Goal: Navigation & Orientation: Understand site structure

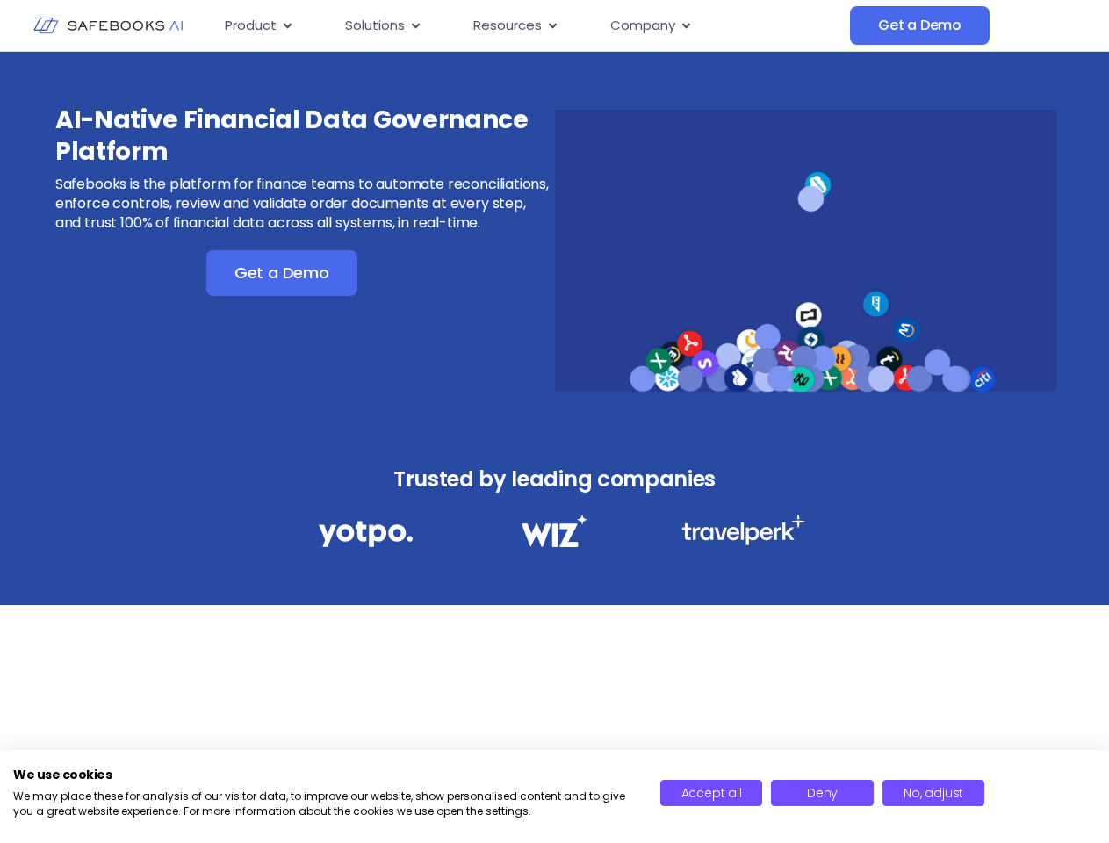
click at [554, 422] on div "AI-Native Financial Data Governance Platform Safebooks is the platform for fina…" at bounding box center [554, 239] width 1109 height 375
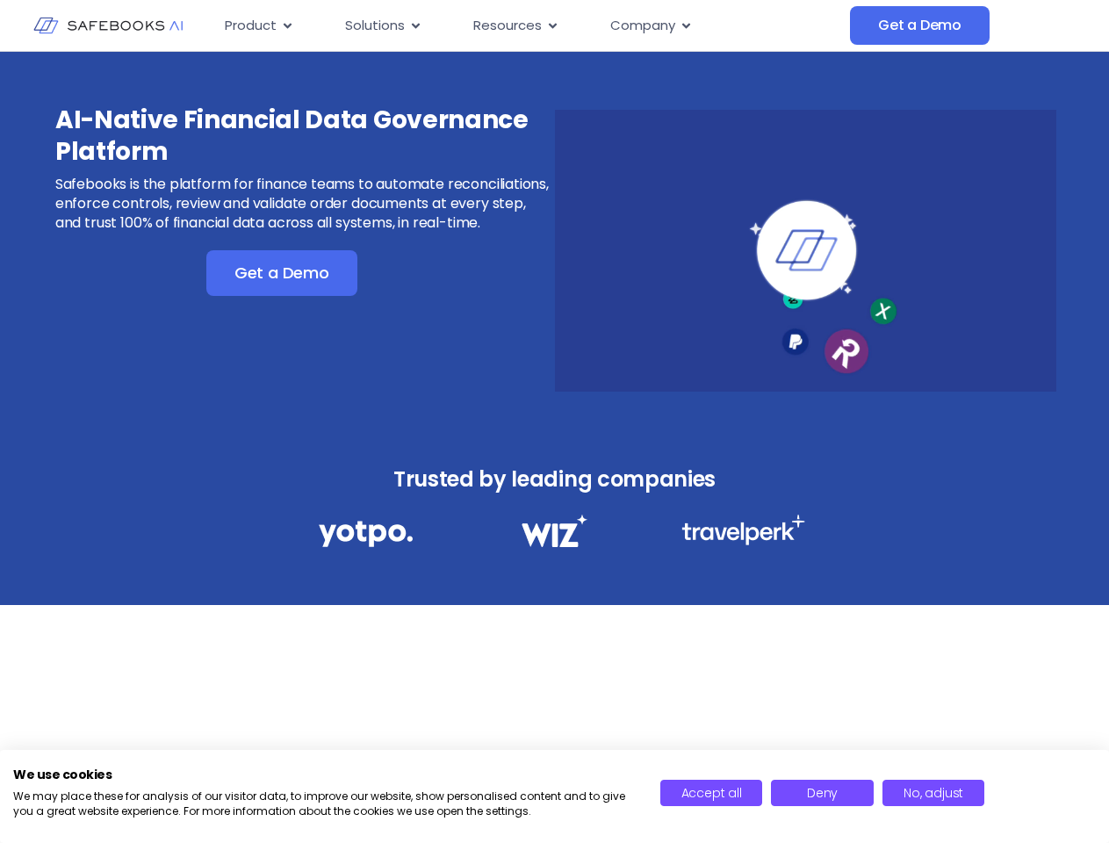
click at [286, 25] on icon "Menu" at bounding box center [288, 25] width 8 height 5
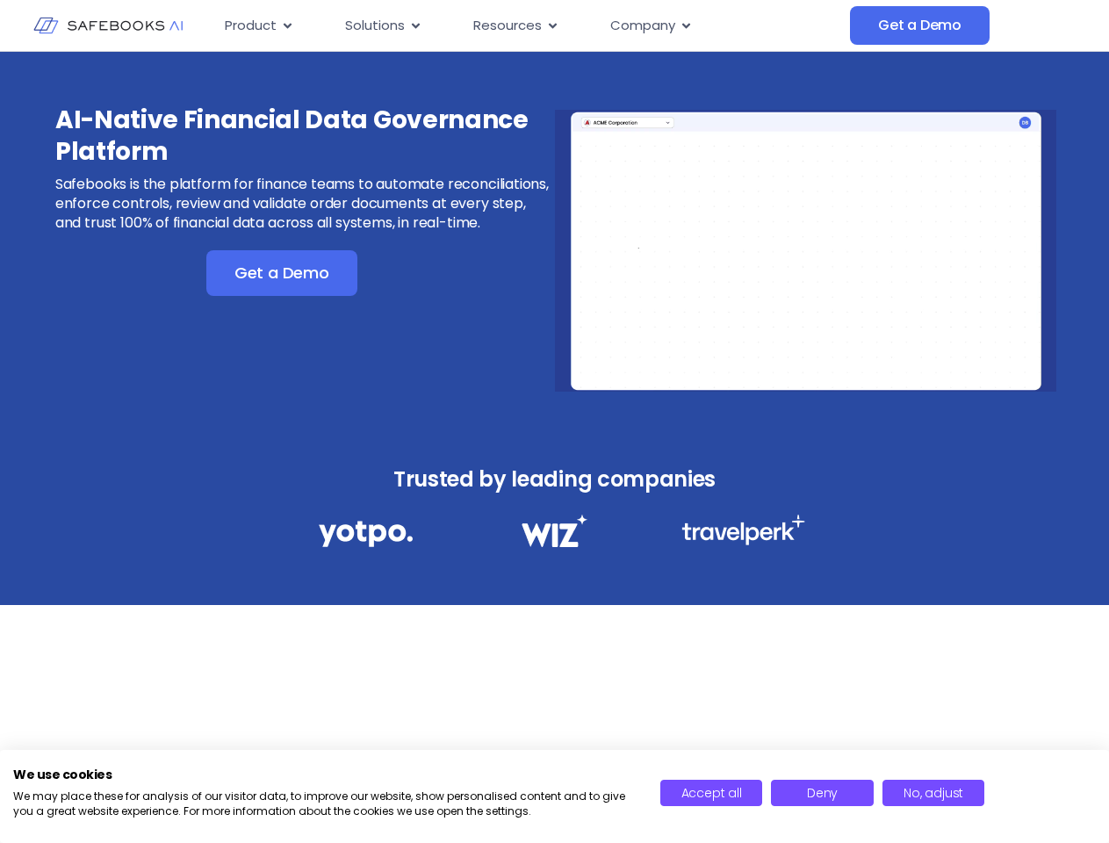
click at [414, 25] on icon "Menu" at bounding box center [416, 25] width 8 height 5
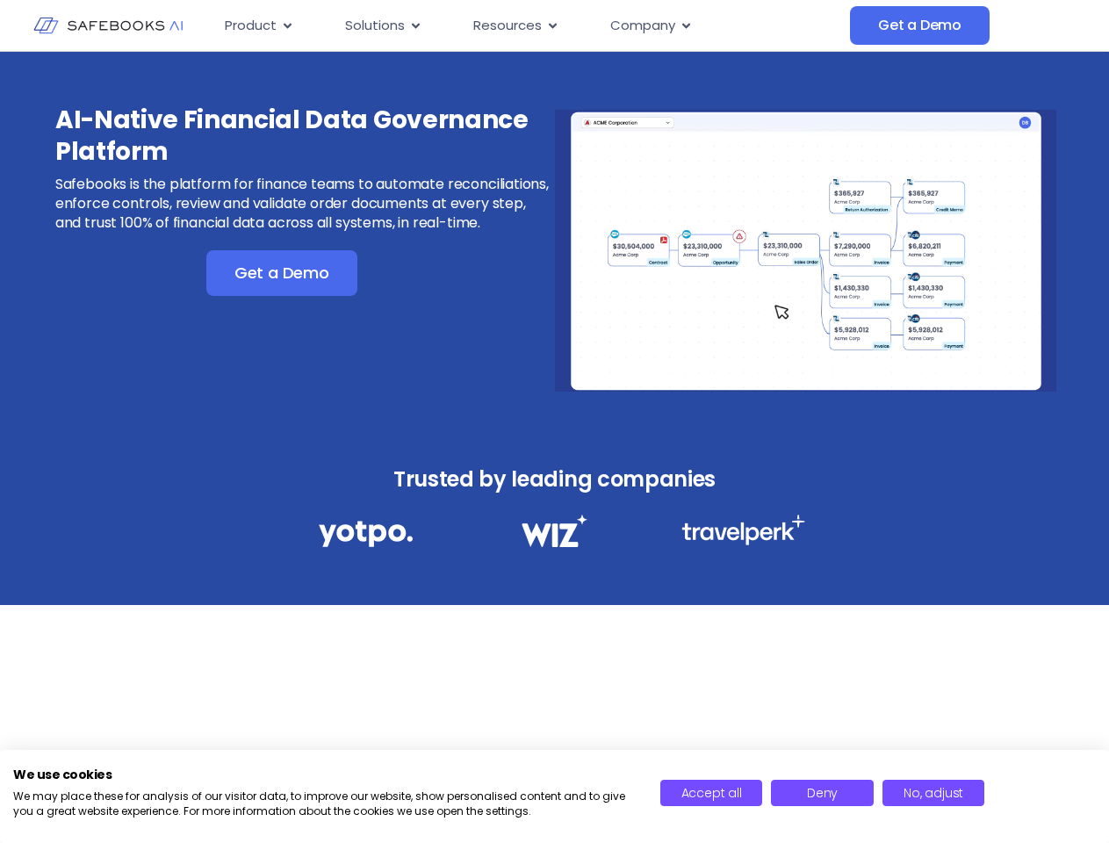
click at [551, 25] on icon "Menu" at bounding box center [553, 25] width 8 height 5
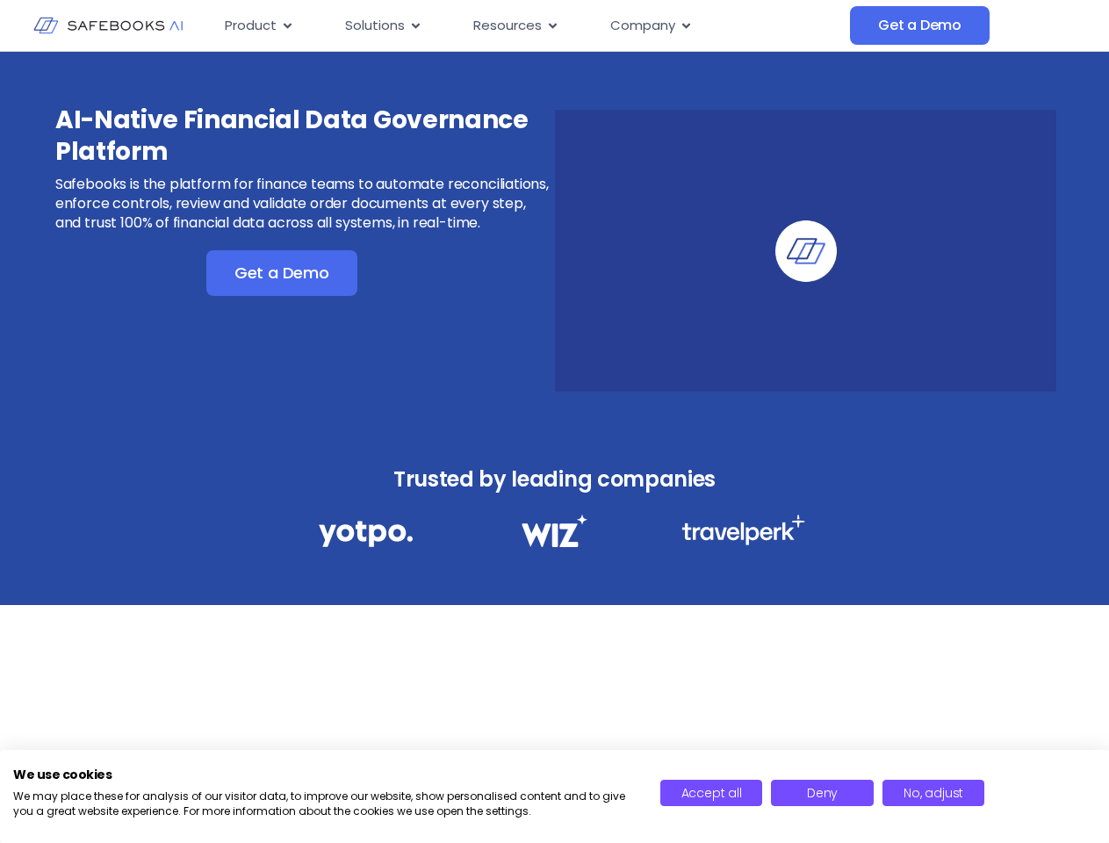
click at [685, 25] on icon "Menu" at bounding box center [686, 25] width 8 height 5
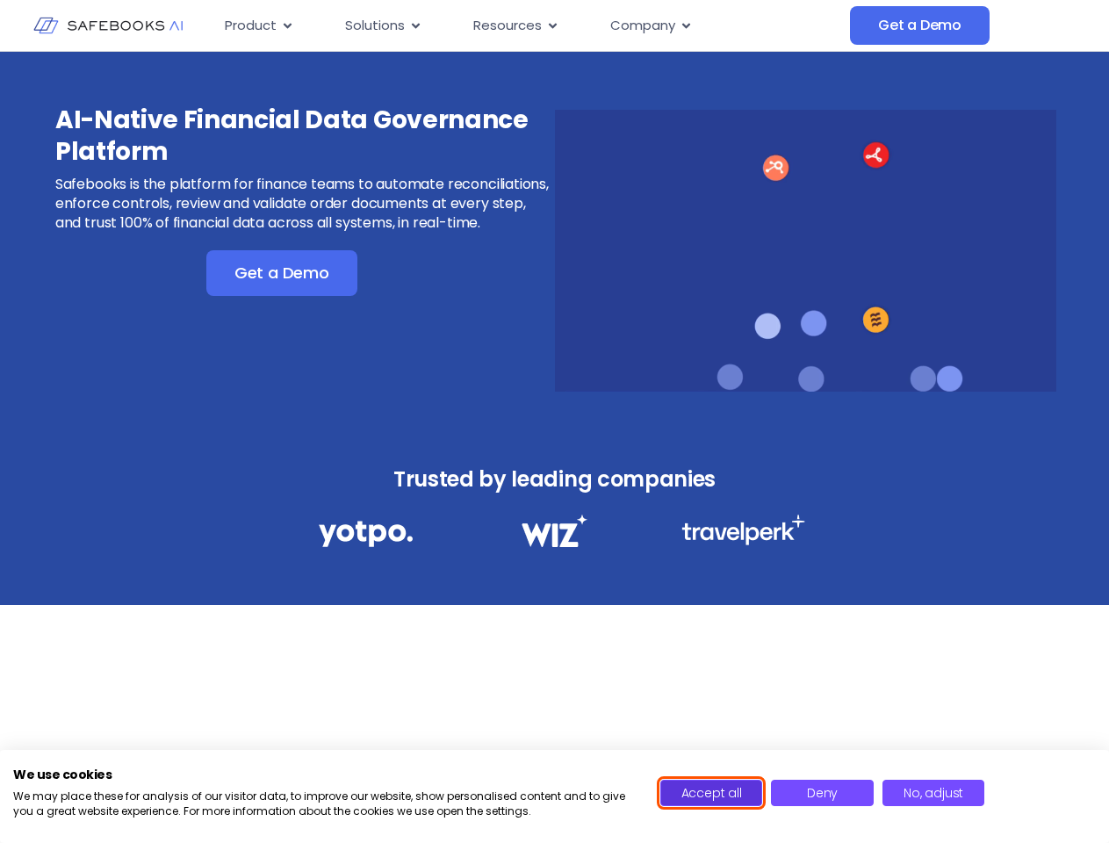
click at [711, 793] on span "Accept all" at bounding box center [711, 793] width 61 height 18
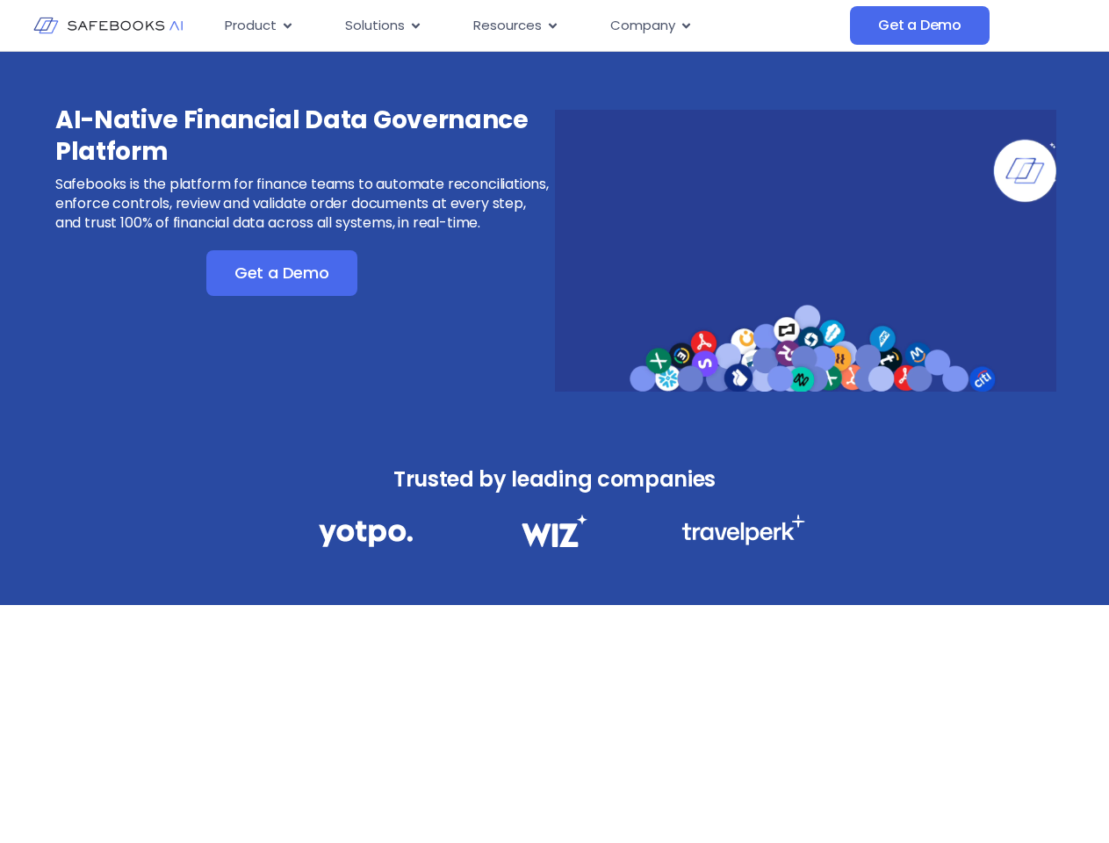
click at [822, 793] on div "AI-Native Financial Data Governance Platform Safebooks is the platform for fina…" at bounding box center [554, 427] width 1109 height 751
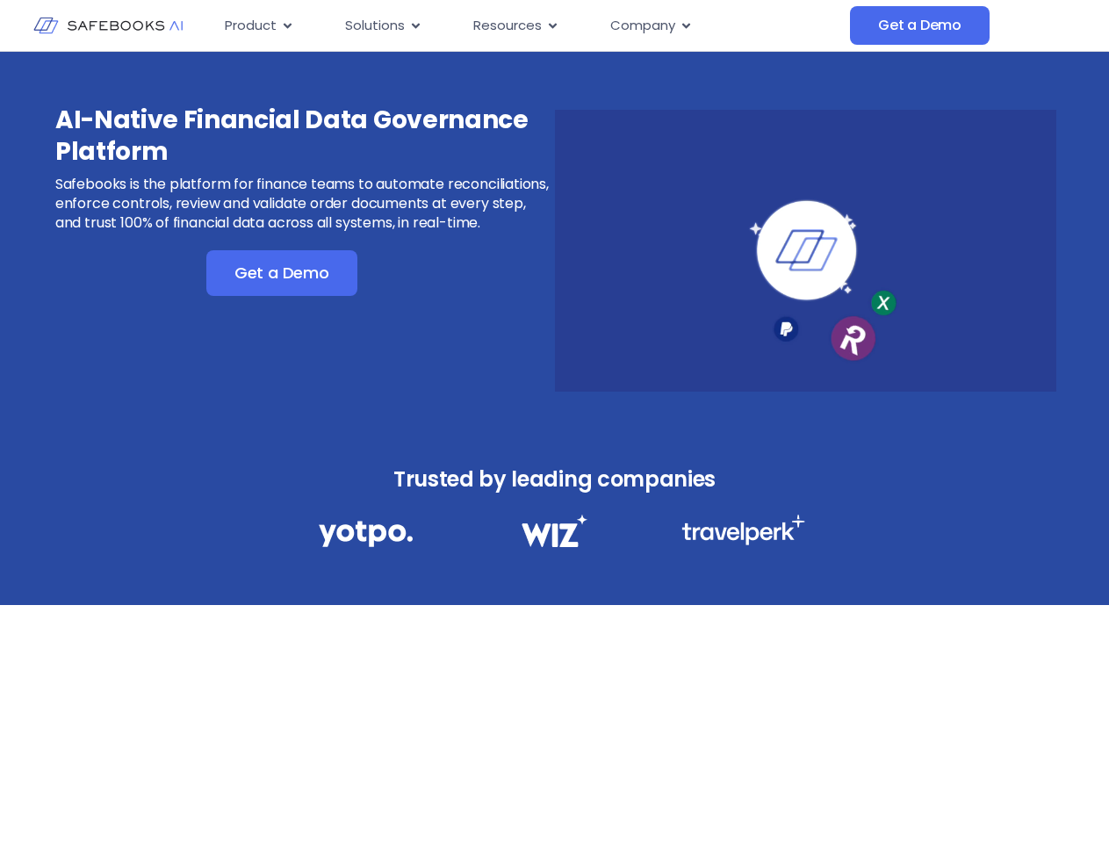
click at [933, 793] on div "AI-Native Financial Data Governance Platform Safebooks is the platform for fina…" at bounding box center [554, 427] width 1109 height 751
